Goal: Task Accomplishment & Management: Use online tool/utility

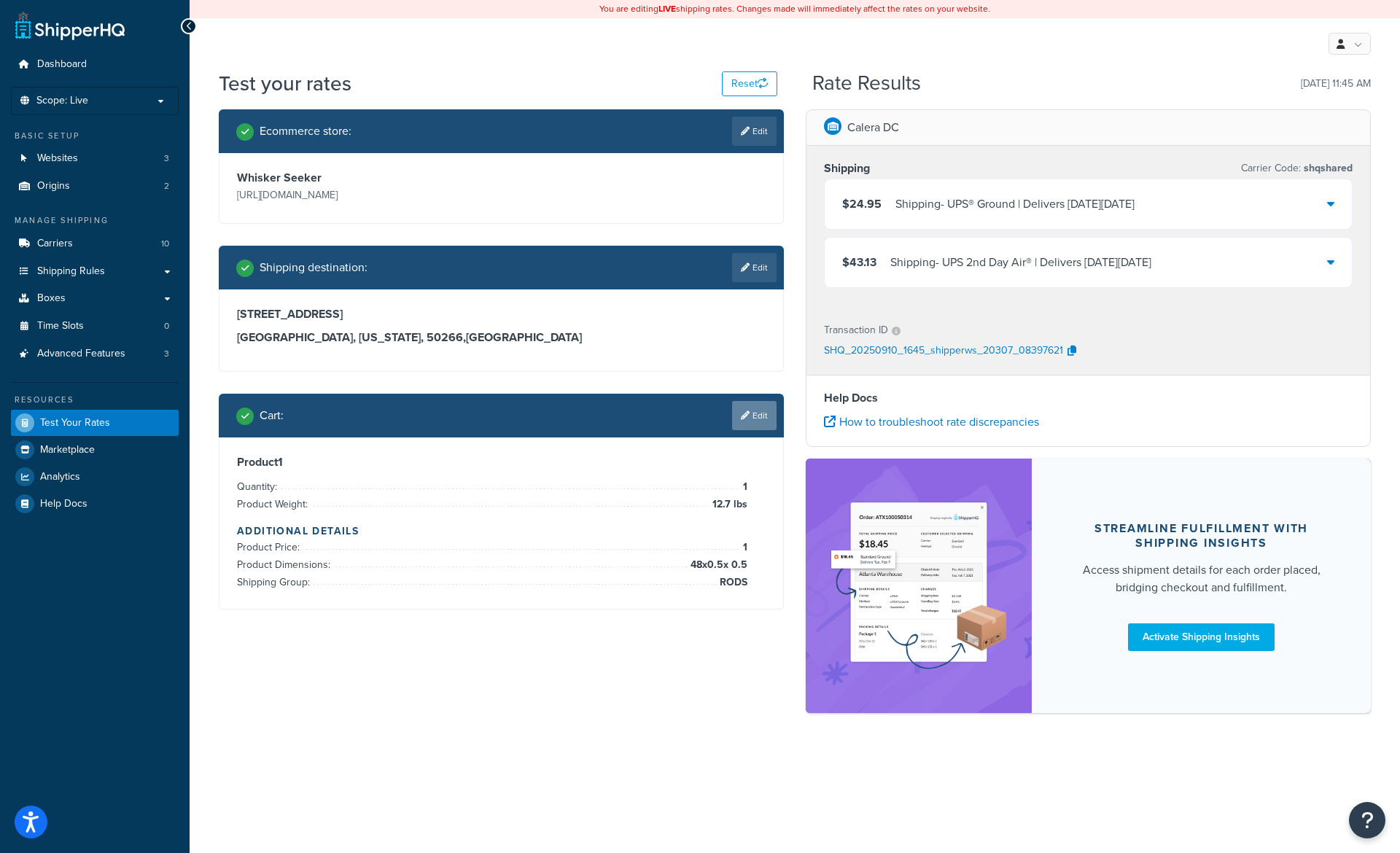
click at [744, 422] on link "Edit" at bounding box center [754, 415] width 45 height 29
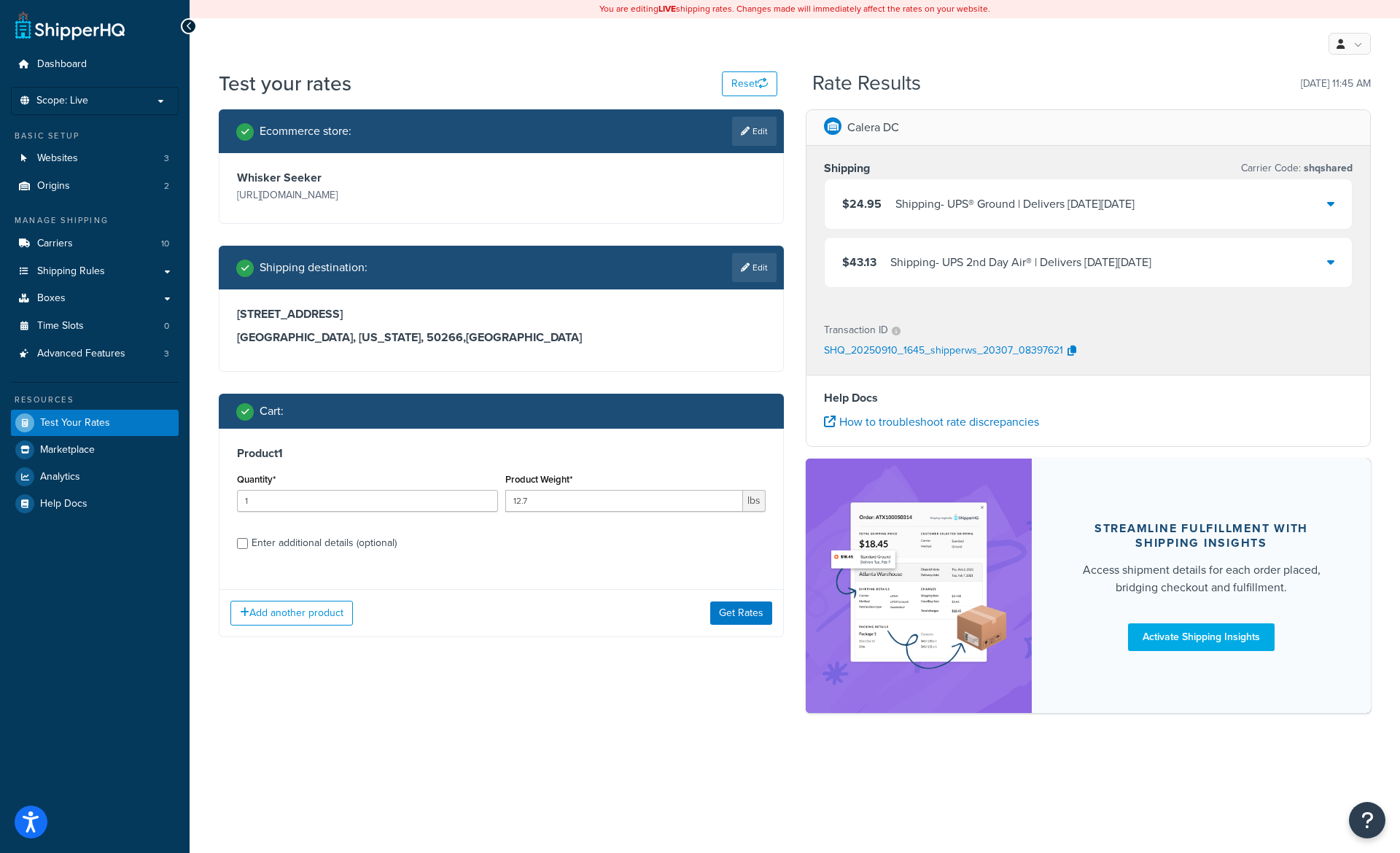
click at [349, 556] on div "Product 1 Quantity* 1 Product Weight* 12.7 lbs Enter additional details (option…" at bounding box center [501, 503] width 564 height 150
click at [335, 546] on div "Enter additional details (optional)" at bounding box center [323, 542] width 145 height 21
click at [248, 546] on input "Enter additional details (optional)" at bounding box center [242, 543] width 11 height 11
checkbox input "true"
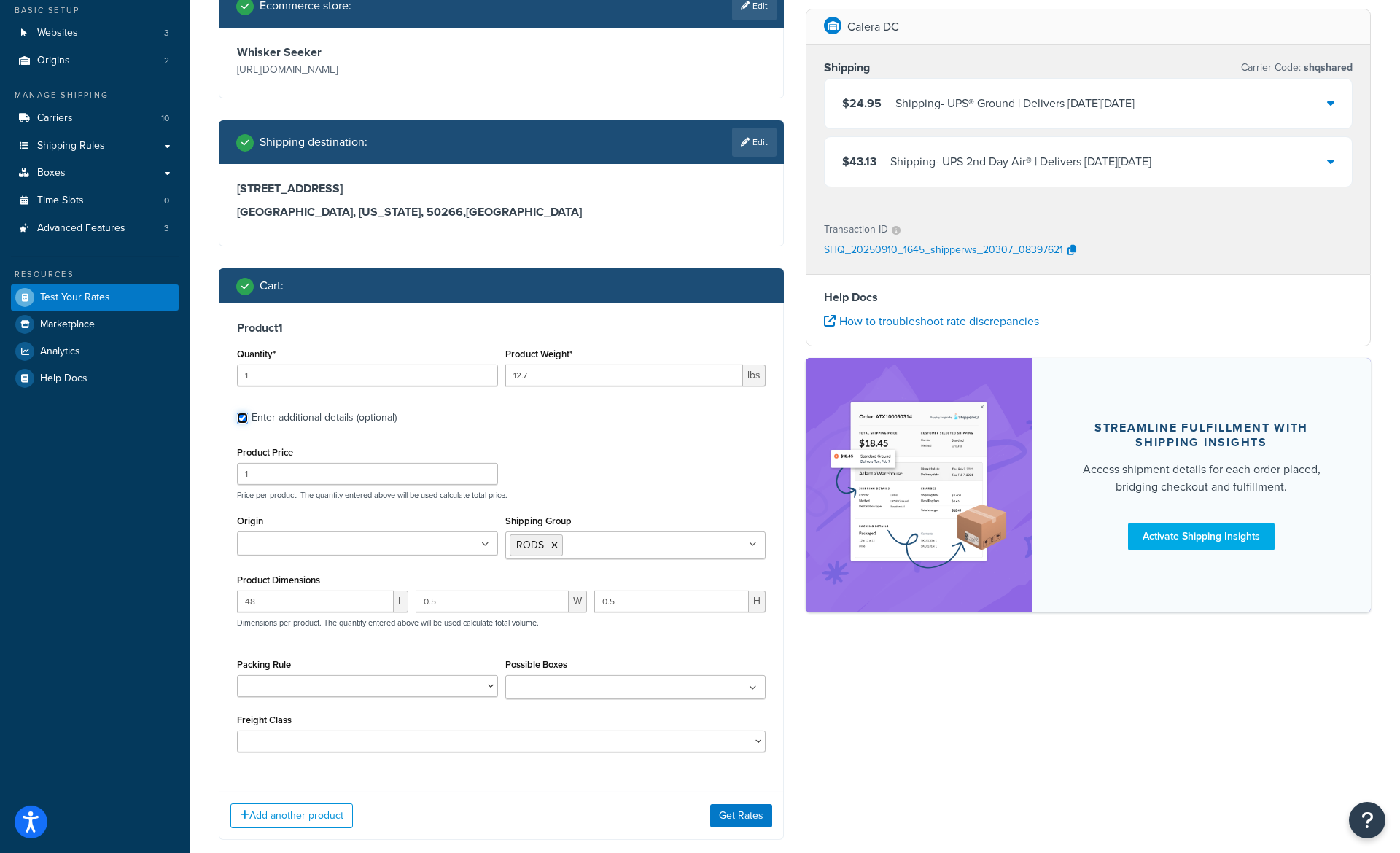
scroll to position [126, 0]
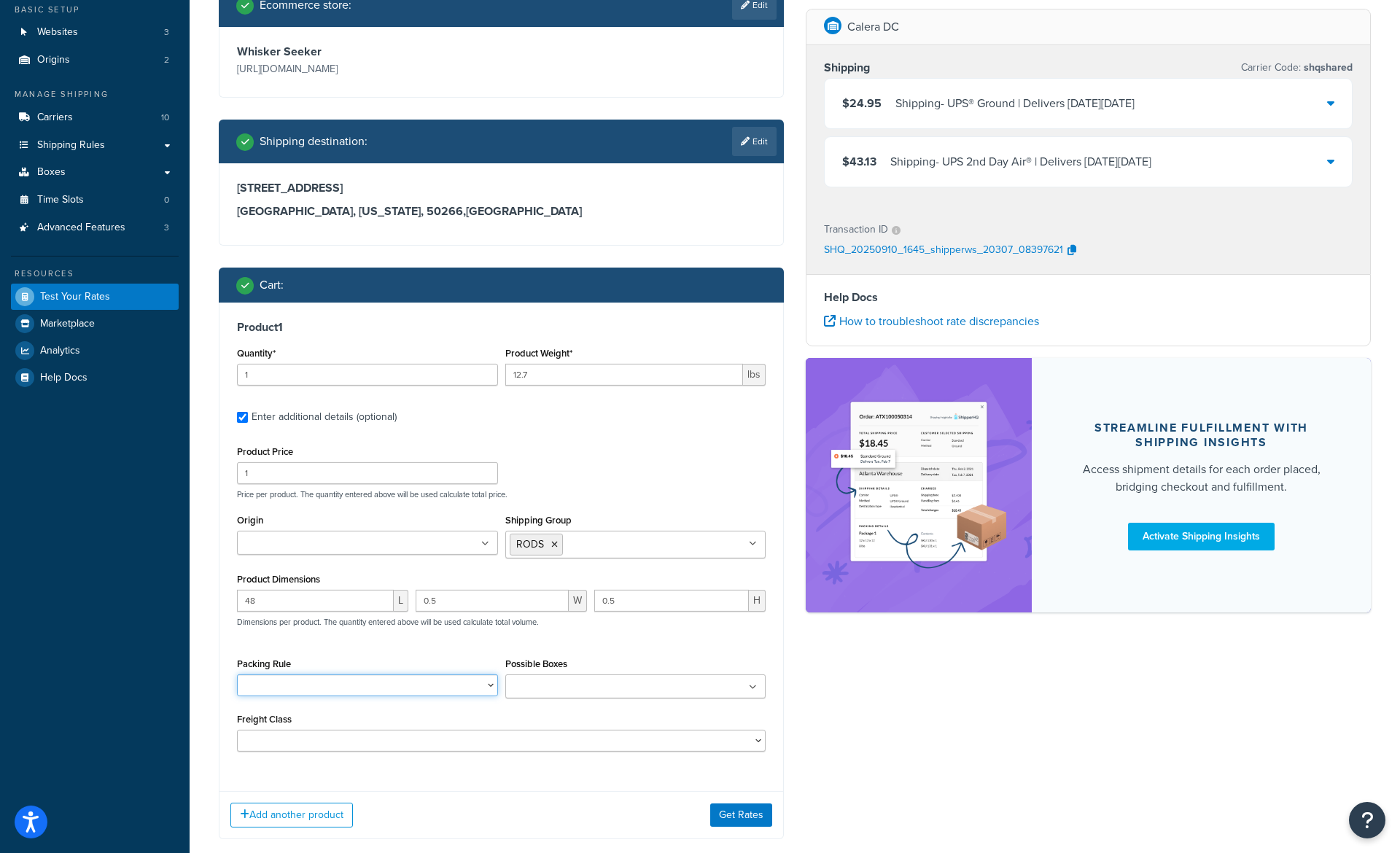
click at [237, 674] on select "1 Piece Rod Tube 2 Piece Rod Tube 38" Ice Rods Default rule example df125al df1…" at bounding box center [368, 685] width 261 height 21
select select "78575"
click option "1 Piece Rod Tube" at bounding box center [0, 0] width 0 height 0
click at [743, 808] on button "Get Rates" at bounding box center [741, 815] width 62 height 23
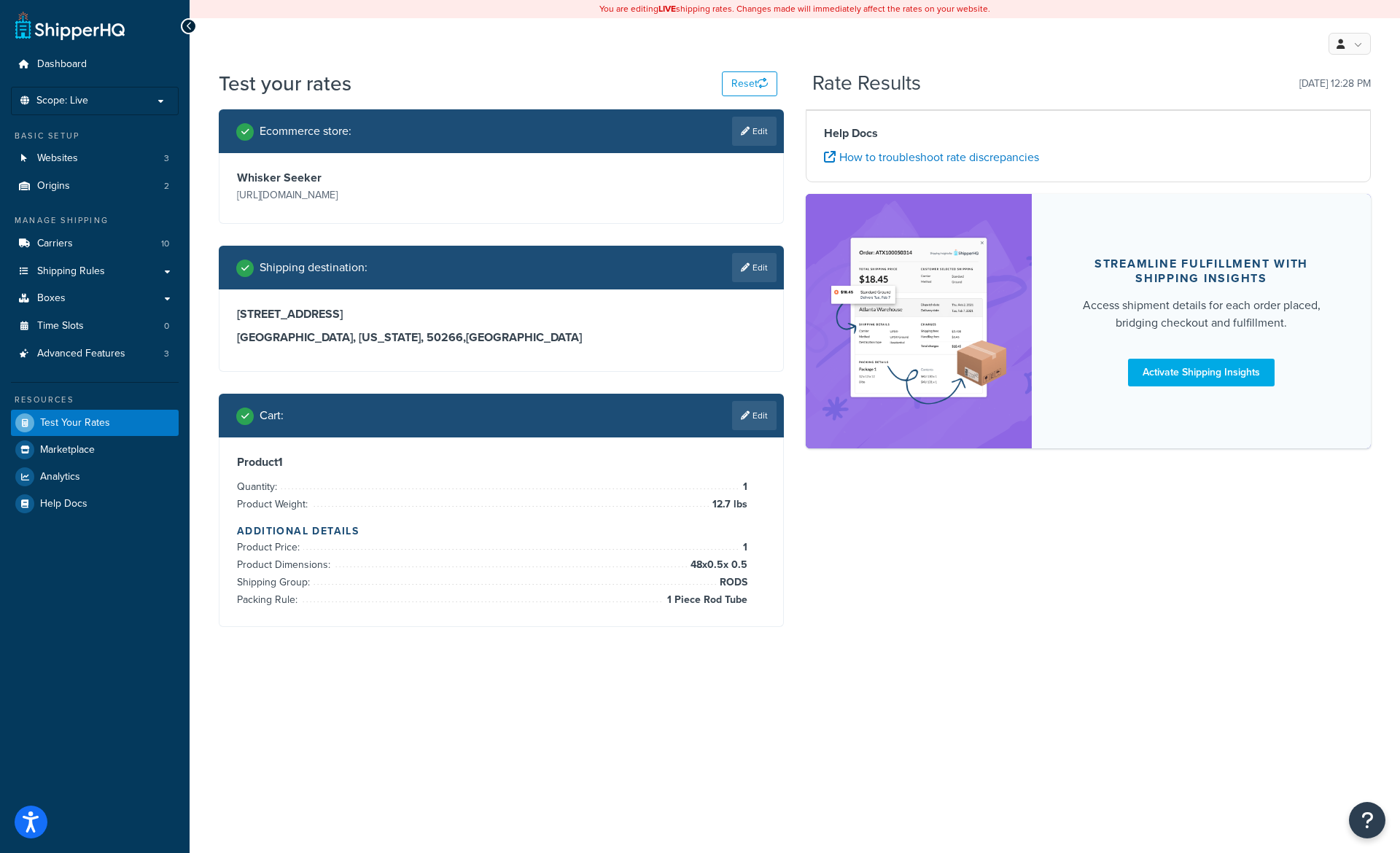
scroll to position [0, 0]
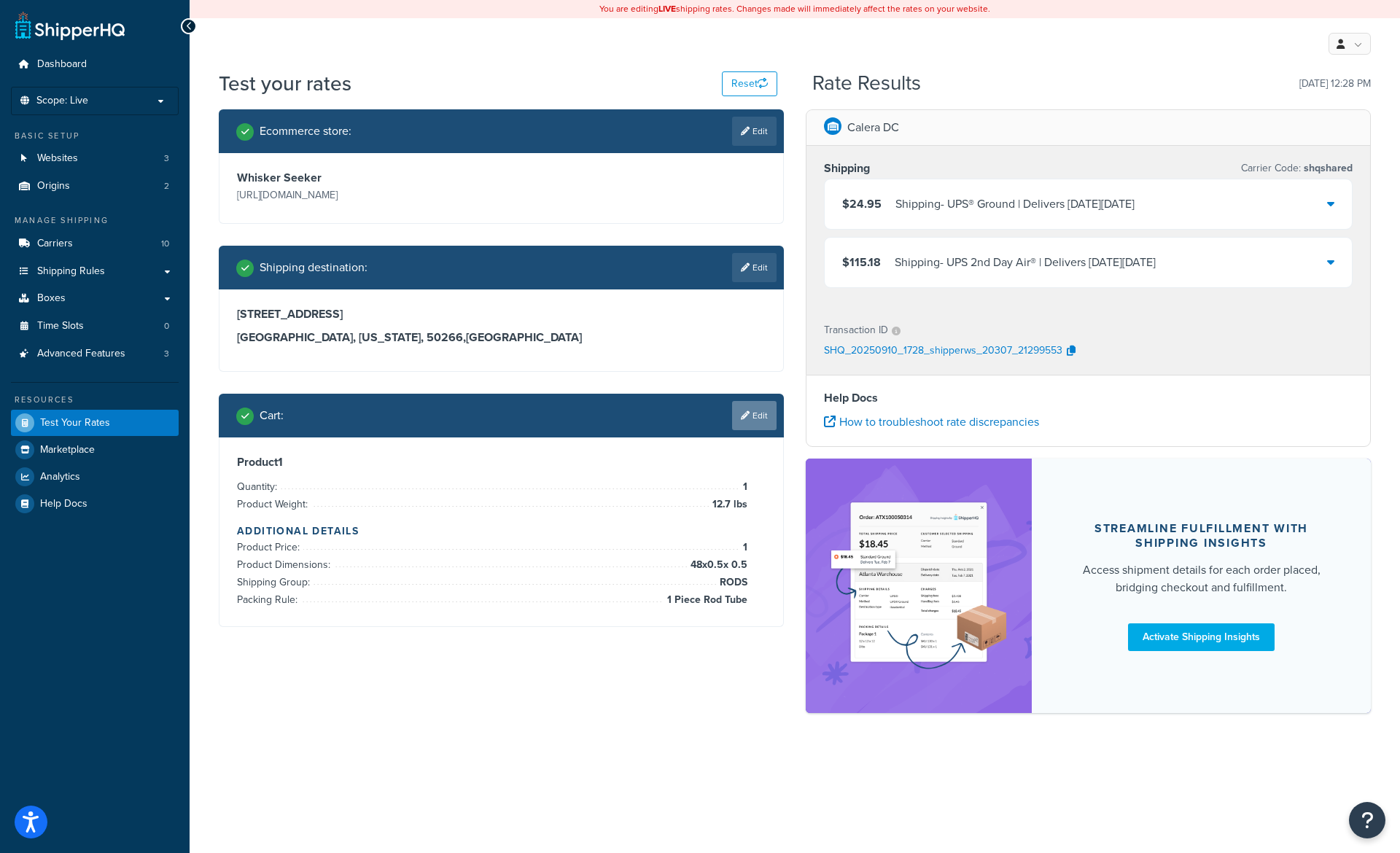
click at [767, 416] on link "Edit" at bounding box center [754, 415] width 45 height 29
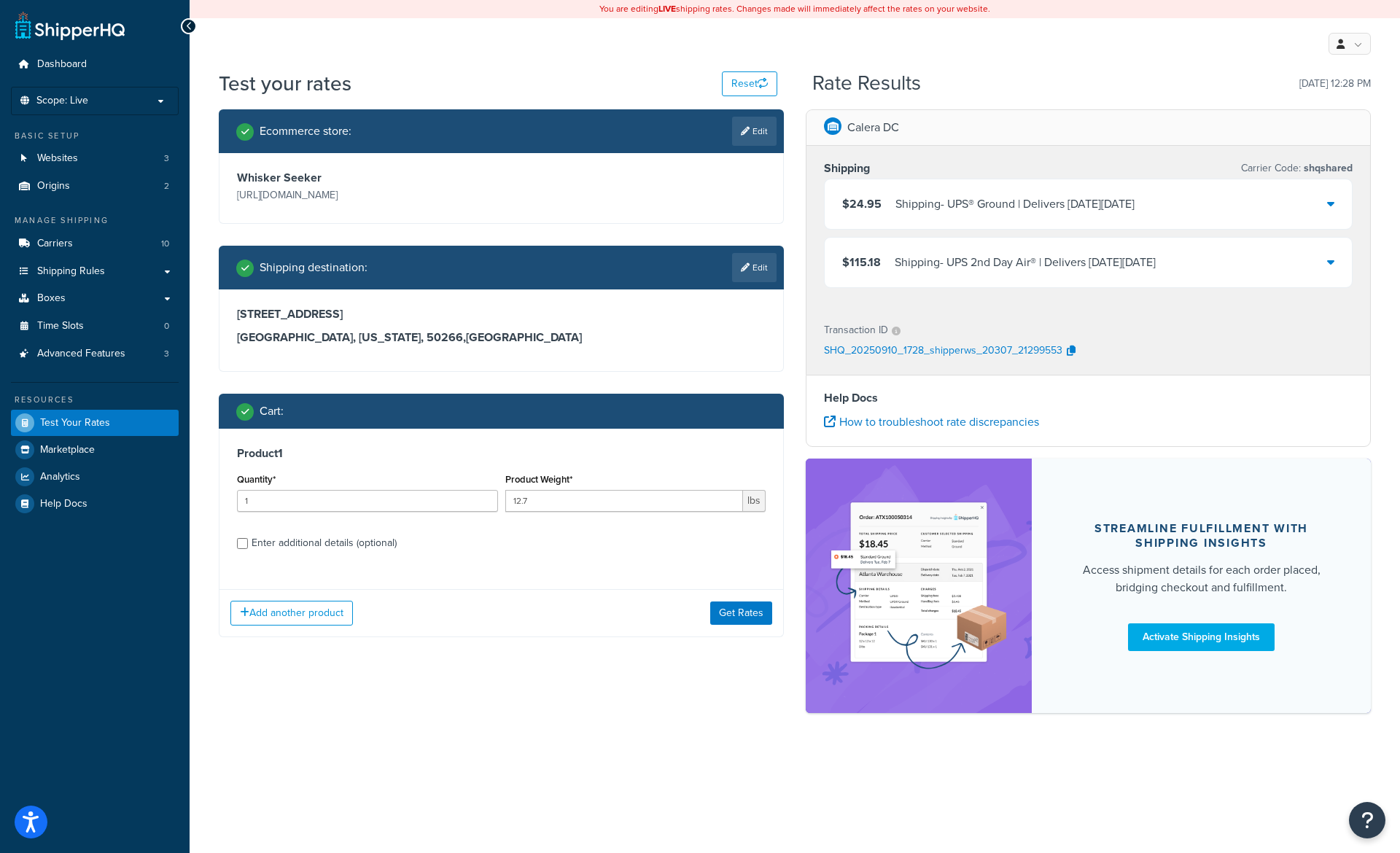
click at [277, 549] on div "Enter additional details (optional)" at bounding box center [323, 542] width 145 height 21
click at [248, 549] on input "Enter additional details (optional)" at bounding box center [242, 543] width 11 height 11
checkbox input "true"
select select "78575"
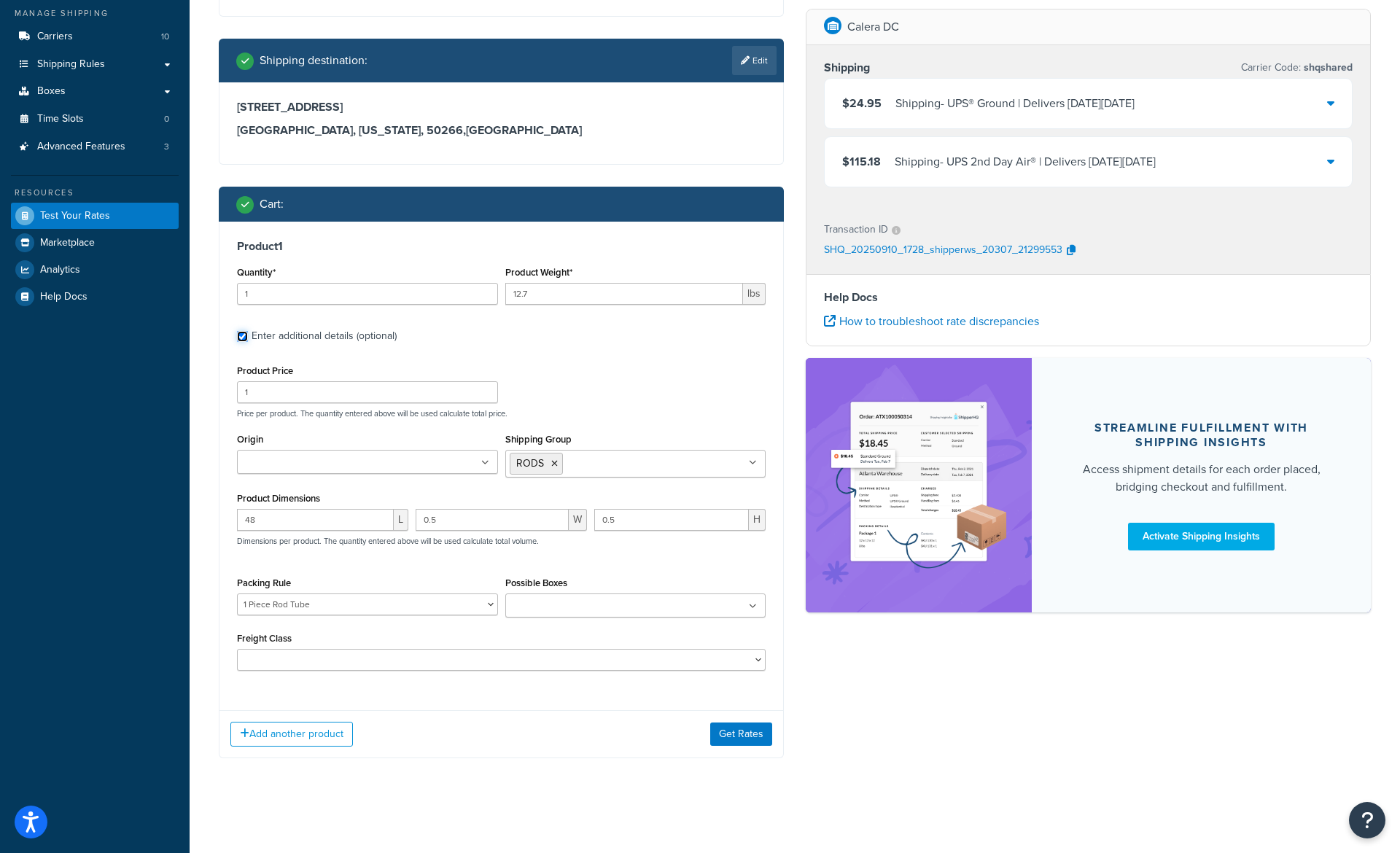
scroll to position [209, 0]
click at [237, 593] on select "1 Piece Rod Tube 2 Piece Rod Tube 38" Ice Rods Default rule example df125al df1…" at bounding box center [368, 604] width 261 height 21
select select
click option at bounding box center [0, 0] width 0 height 0
click at [748, 731] on button "Get Rates" at bounding box center [741, 734] width 62 height 23
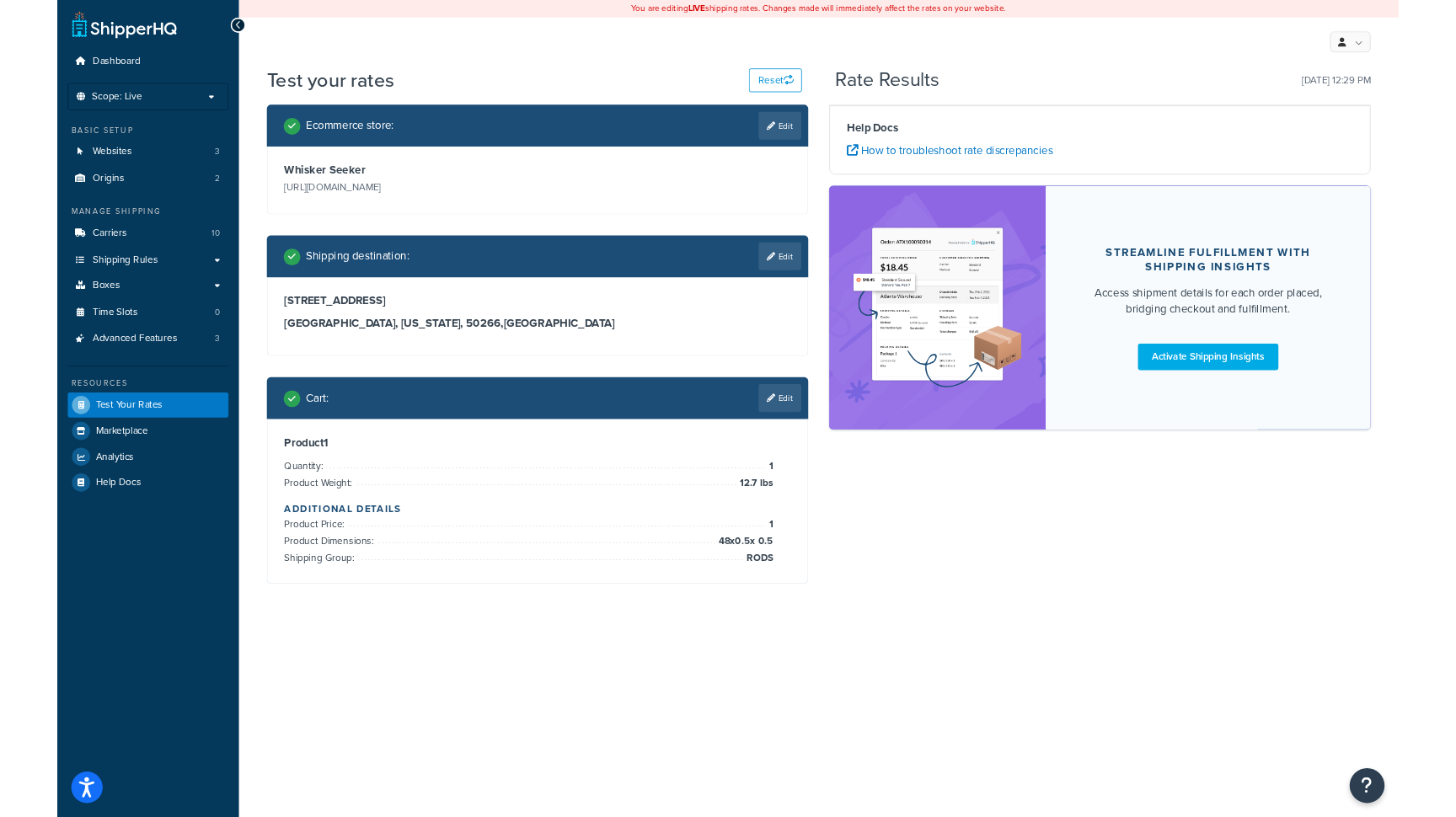
scroll to position [0, 0]
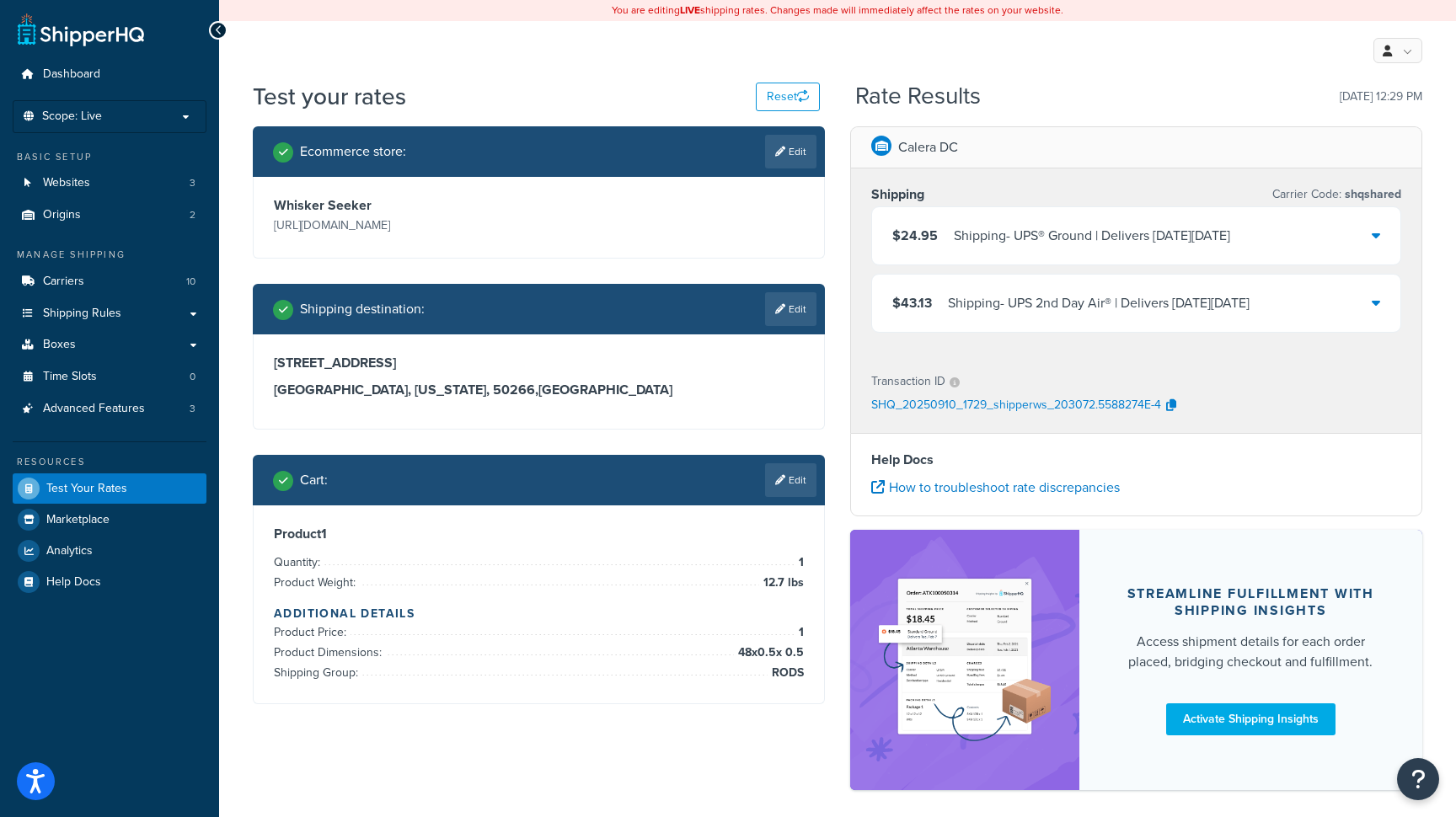
click at [975, 83] on h2 "Rate Results" at bounding box center [918, 96] width 125 height 26
drag, startPoint x: 992, startPoint y: 96, endPoint x: 858, endPoint y: 112, distance: 135.0
click at [858, 110] on div "Rate Results [DATE] 12:29 PM" at bounding box center [1139, 96] width 567 height 26
click at [858, 110] on h2 "Rate Results" at bounding box center [918, 96] width 125 height 26
click at [1401, 52] on link at bounding box center [1398, 51] width 49 height 25
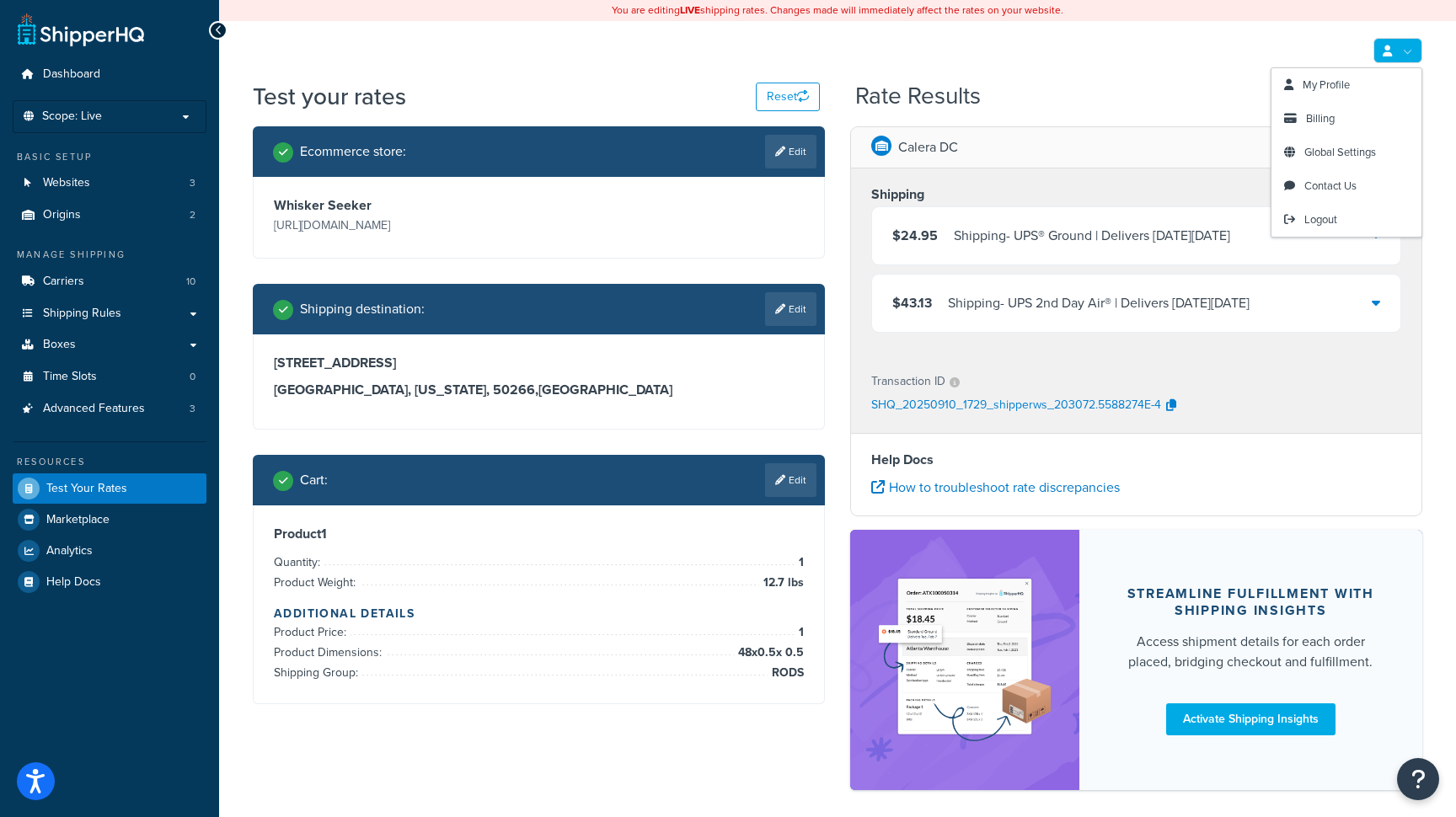
click at [1172, 61] on div "My Profile Billing Global Settings Contact Us Logout" at bounding box center [837, 51] width 1237 height 59
